Goal: Understand process/instructions

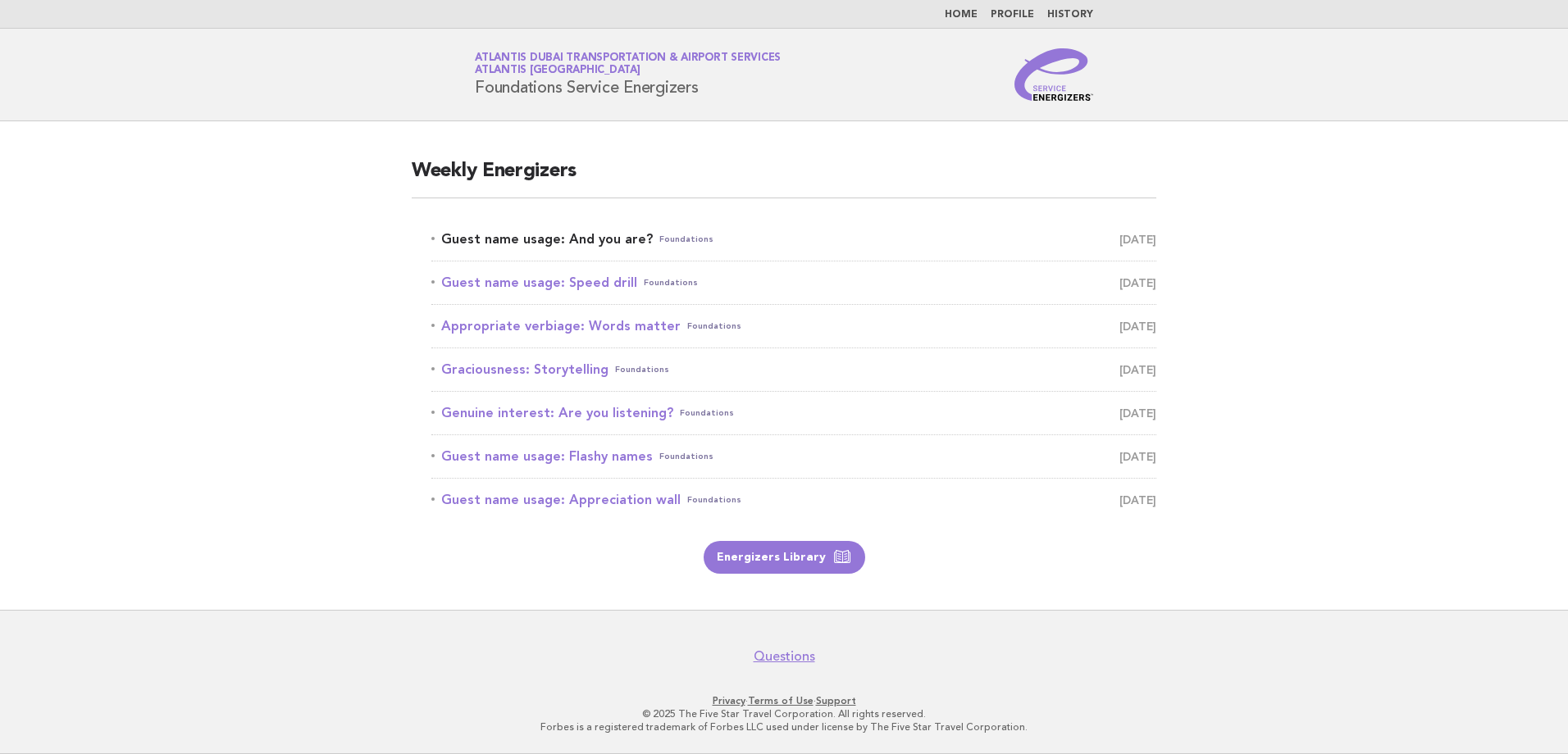
click at [550, 239] on link "Guest name usage: And you are? Foundations [DATE]" at bounding box center [793, 239] width 725 height 23
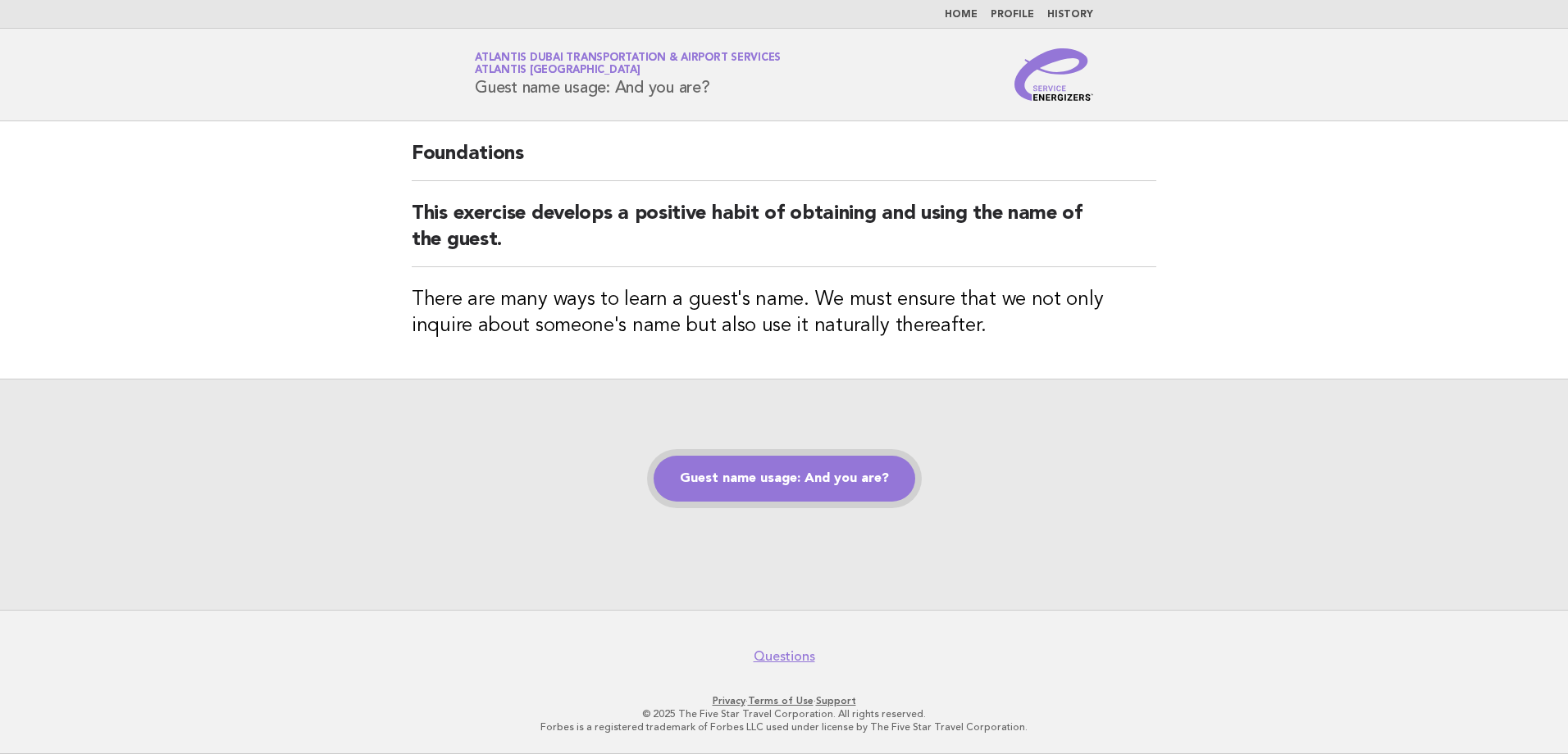
click at [777, 475] on link "Guest name usage: And you are?" at bounding box center [784, 479] width 261 height 46
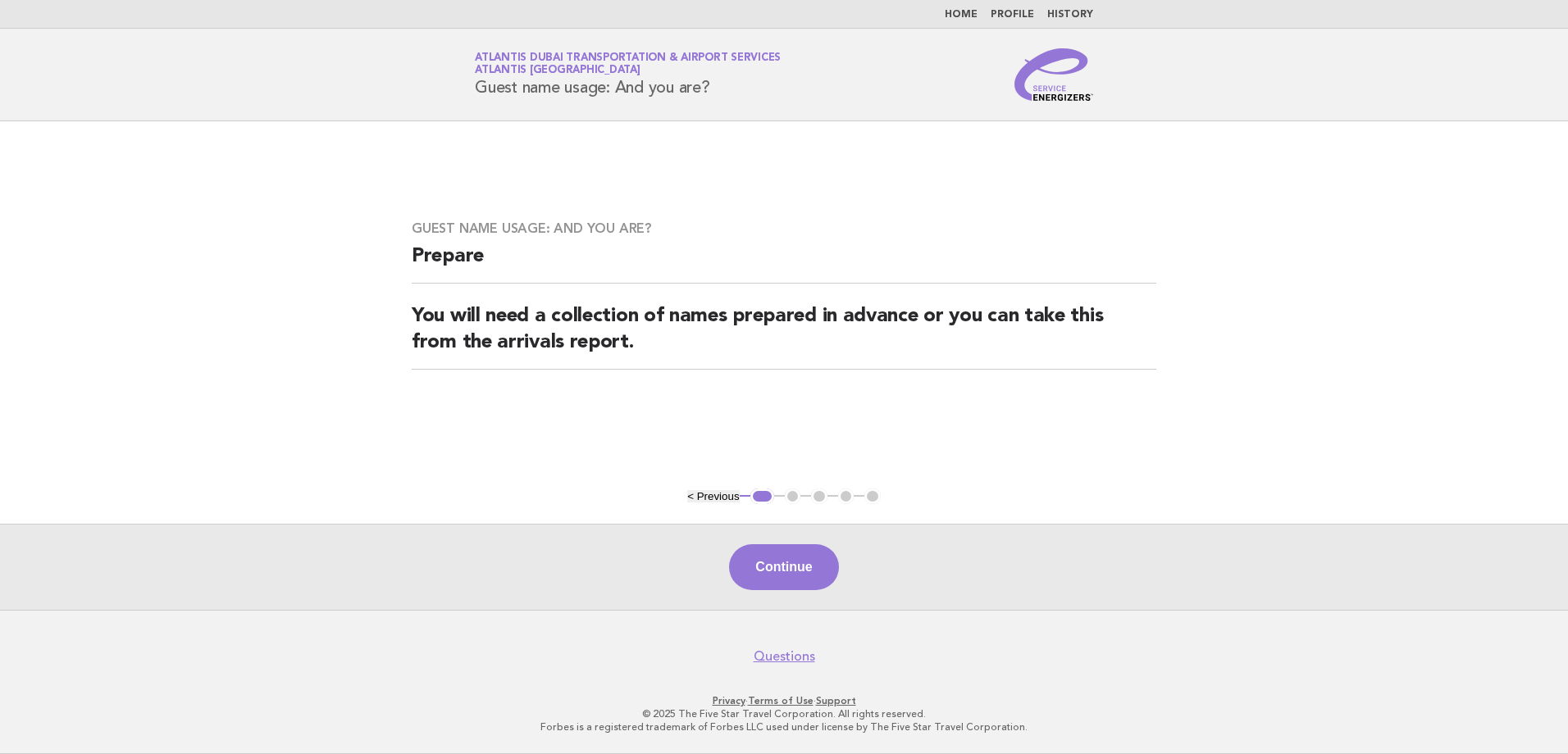
click at [774, 571] on button "Continue" at bounding box center [784, 567] width 109 height 46
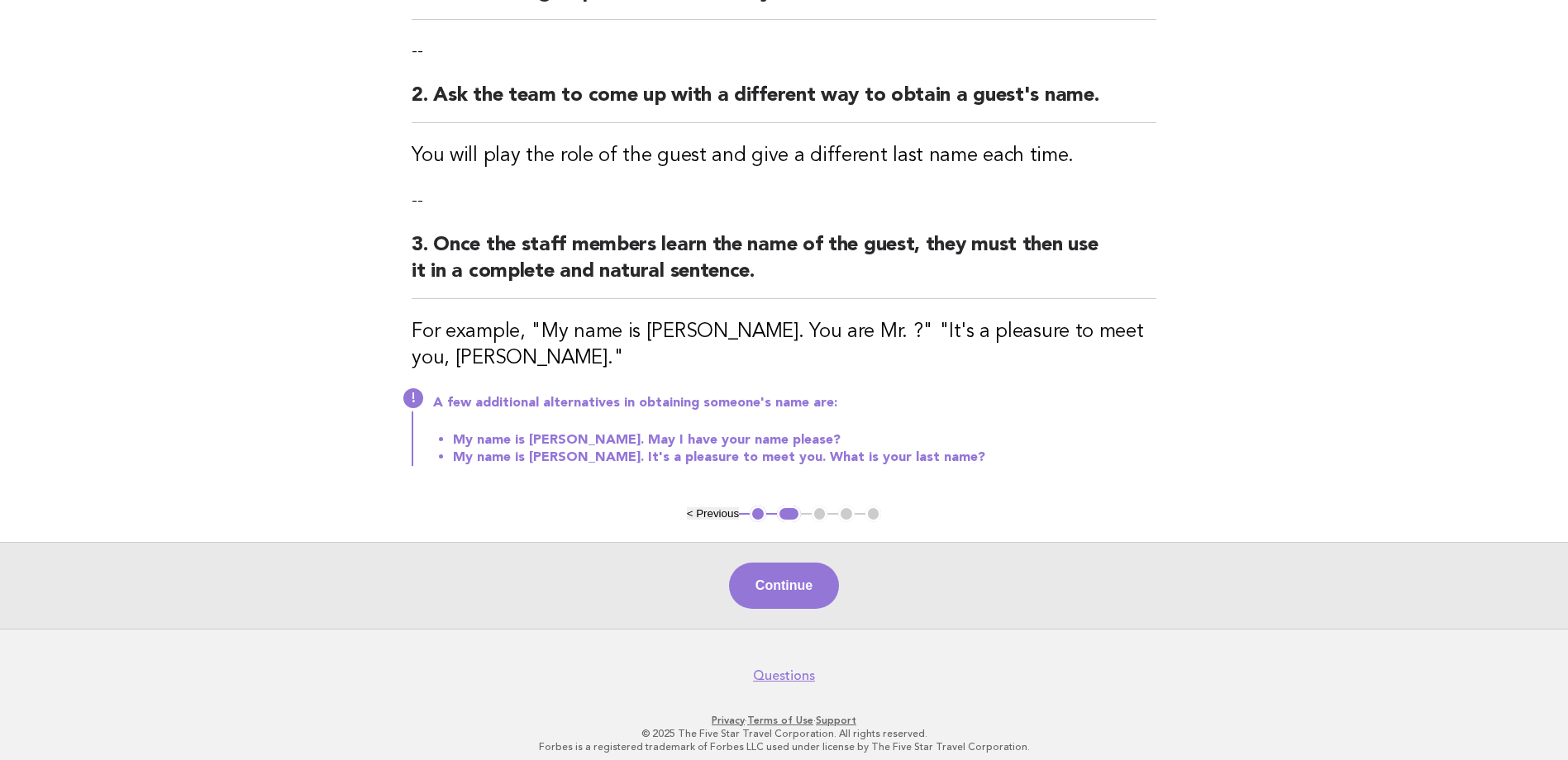
scroll to position [248, 0]
click at [807, 585] on button "Continue" at bounding box center [784, 584] width 110 height 46
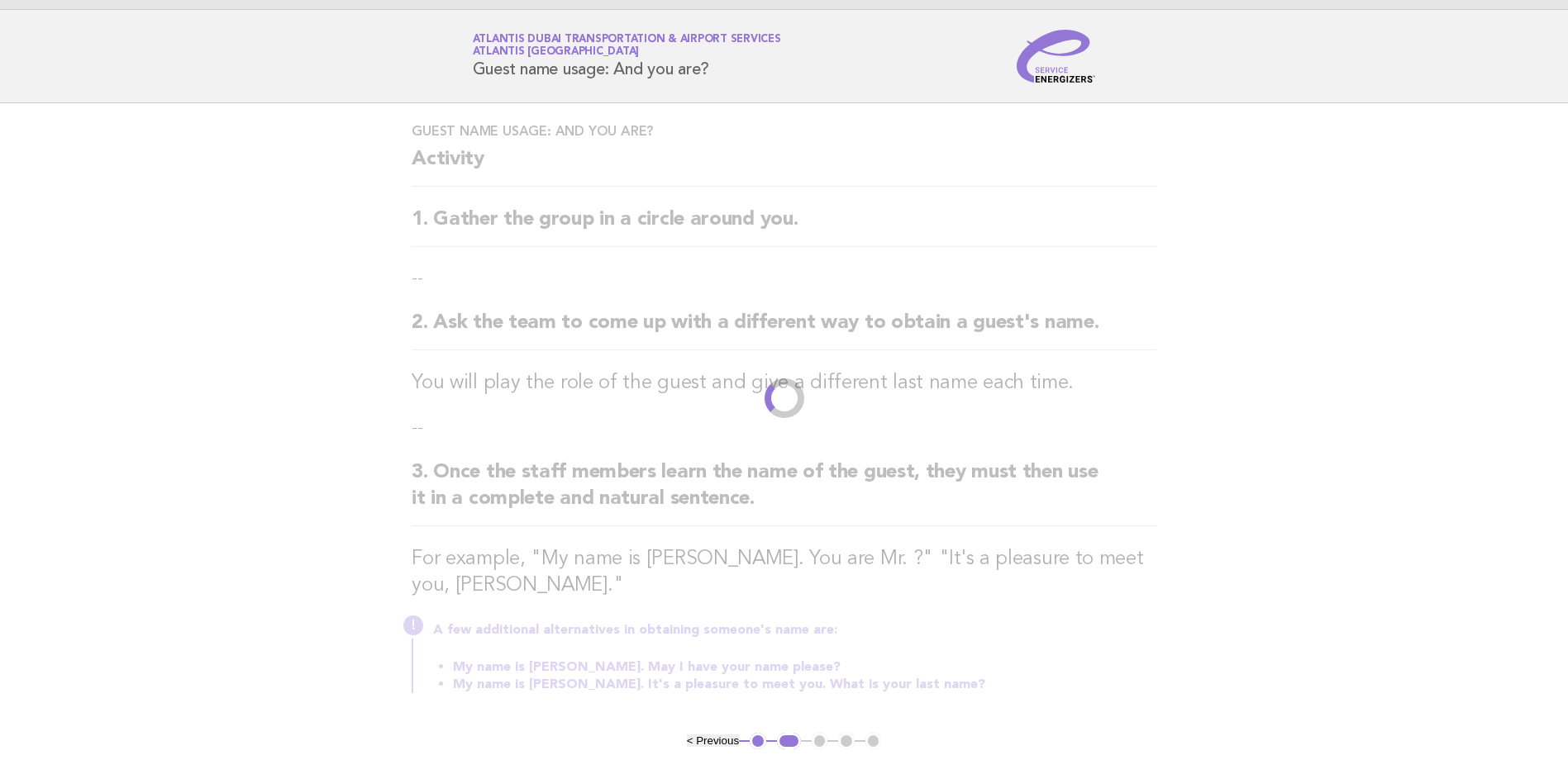
scroll to position [0, 0]
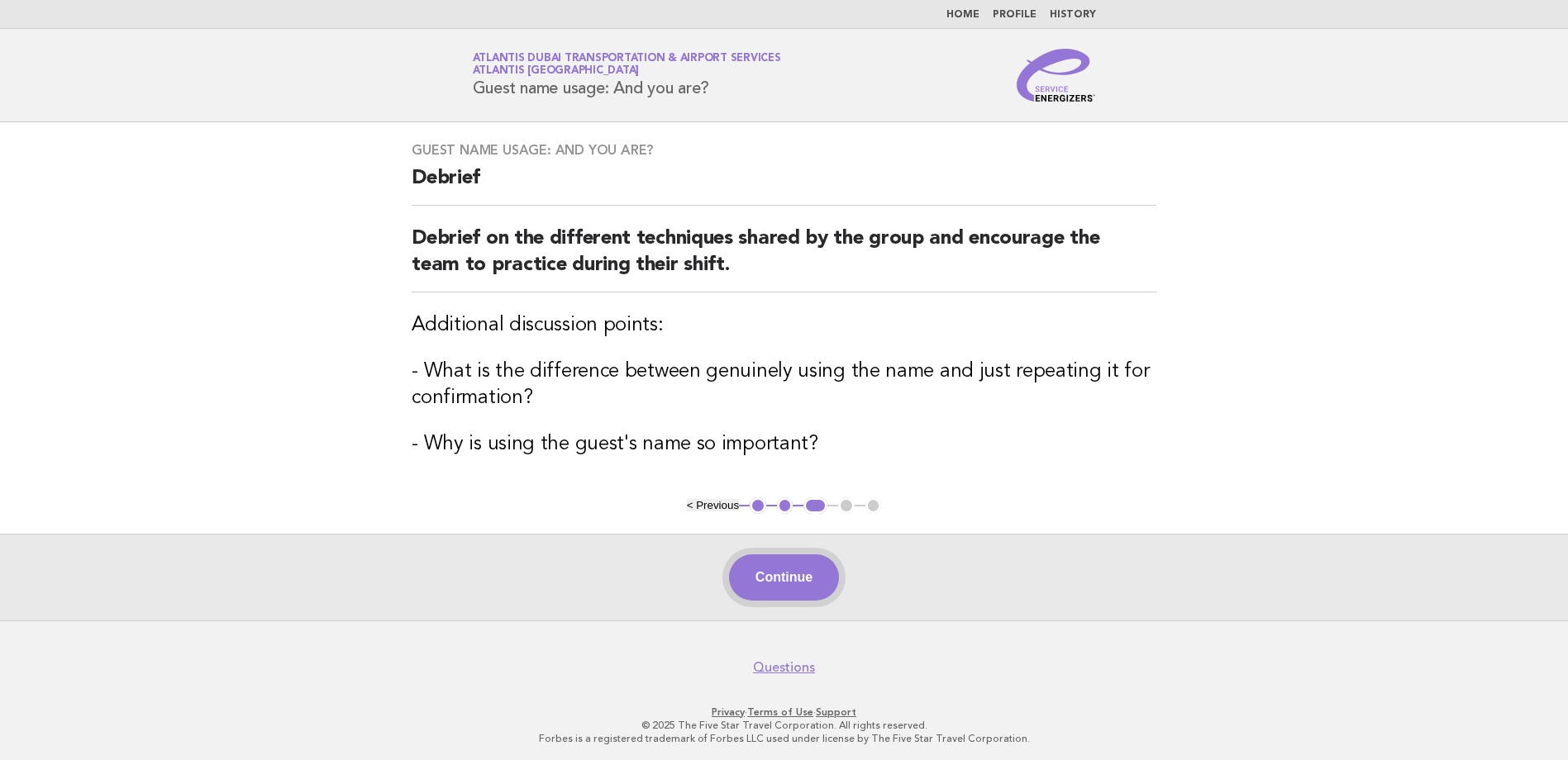
click at [781, 561] on button "Continue" at bounding box center [784, 578] width 110 height 46
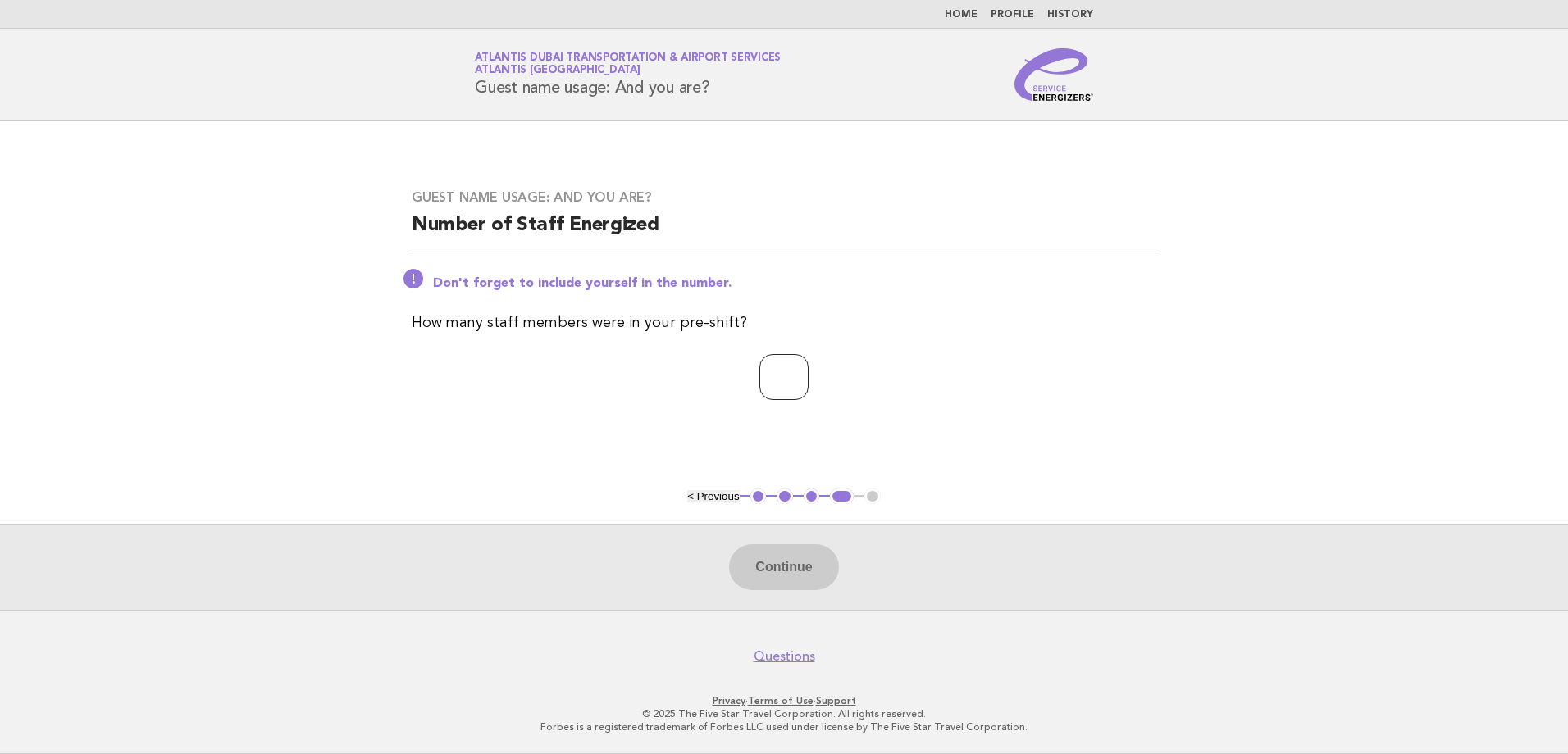
click at [774, 371] on input "number" at bounding box center [784, 377] width 49 height 46
type input "**"
click at [790, 566] on button "Continue" at bounding box center [784, 567] width 109 height 46
